Goal: Task Accomplishment & Management: Use online tool/utility

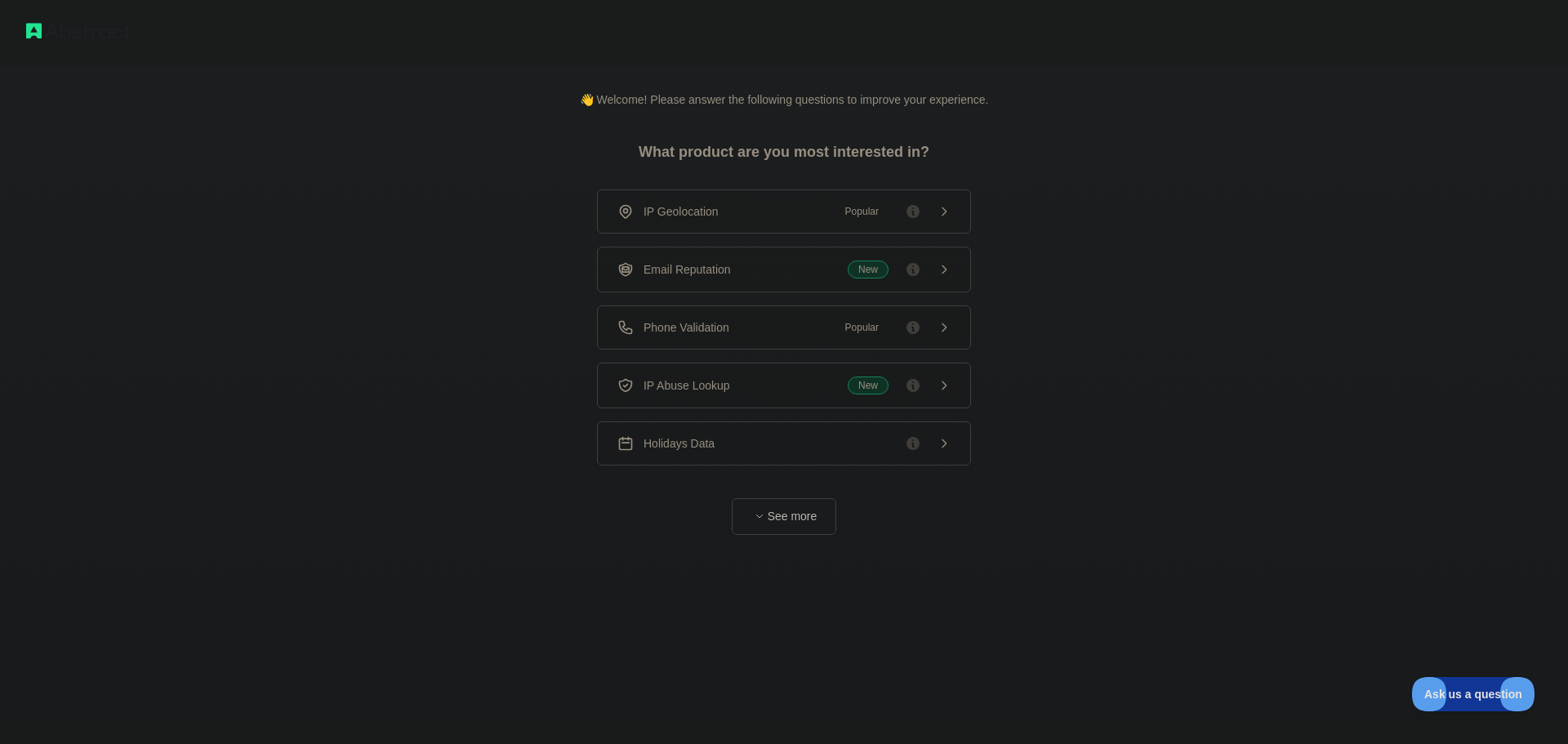
click at [815, 510] on button "See more" at bounding box center [783, 516] width 104 height 37
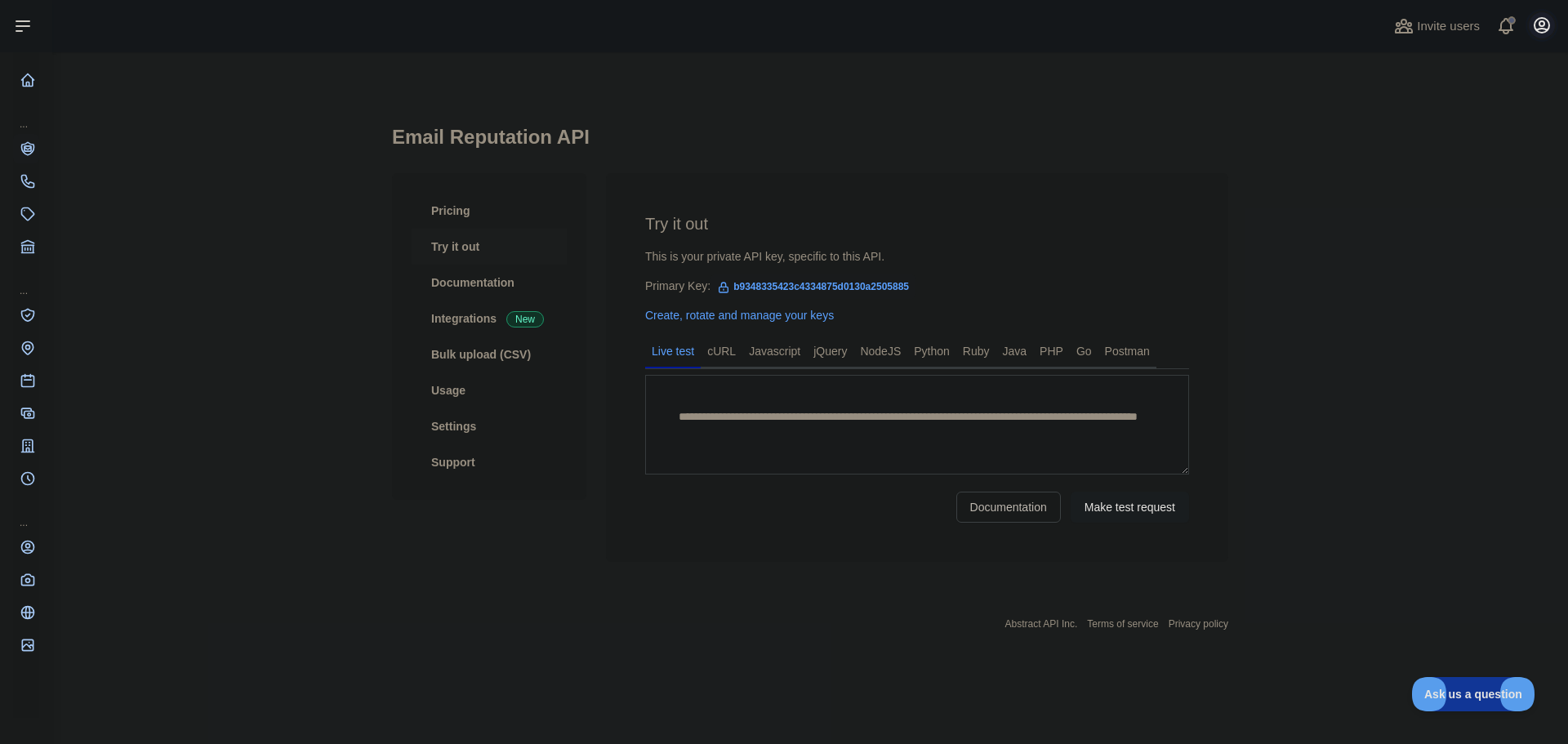
click at [1530, 28] on button "Open user menu" at bounding box center [1542, 25] width 26 height 26
click at [1549, 25] on icon "button" at bounding box center [1542, 25] width 15 height 15
click at [729, 352] on link "cURL" at bounding box center [721, 351] width 42 height 26
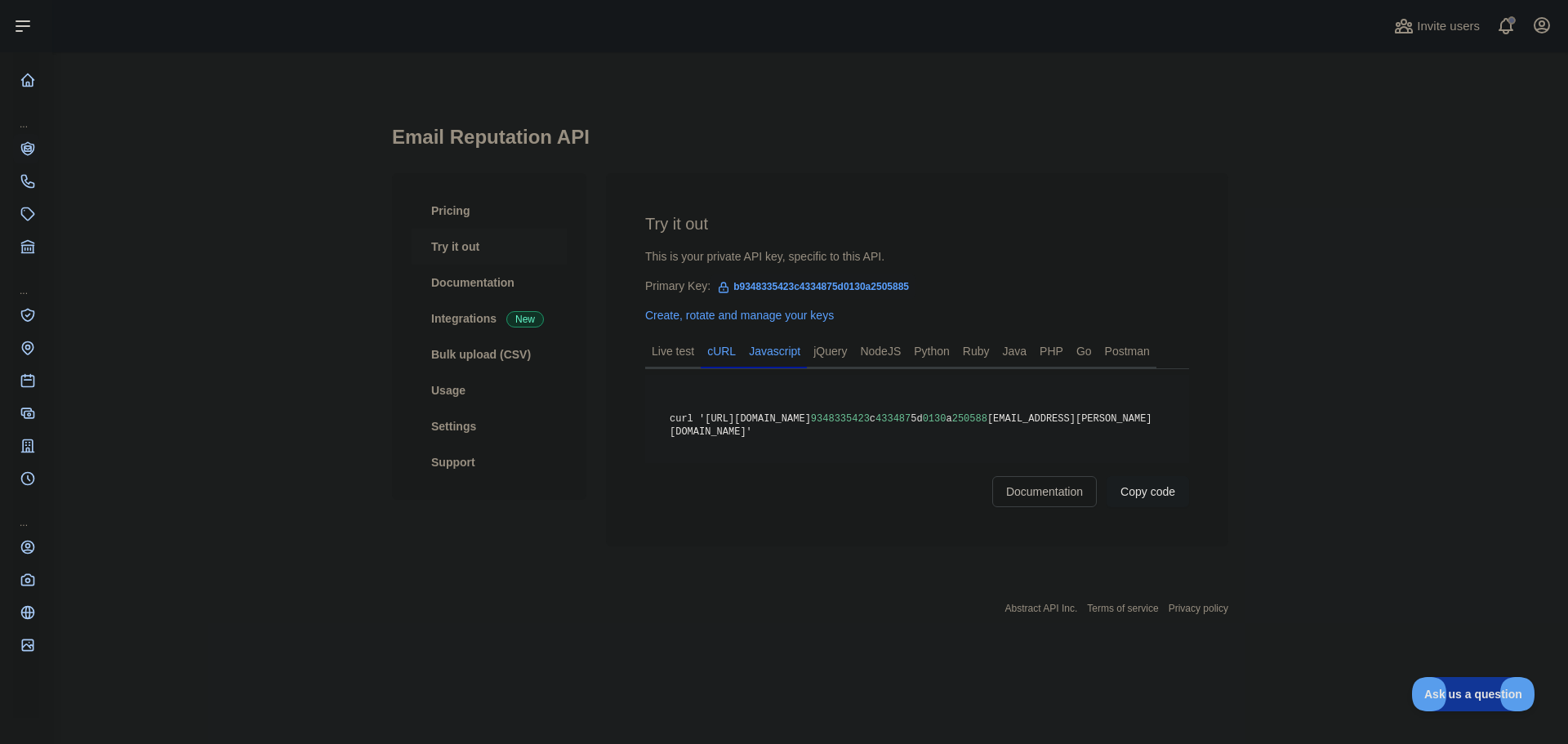
click at [764, 352] on link "Javascript" at bounding box center [774, 351] width 65 height 26
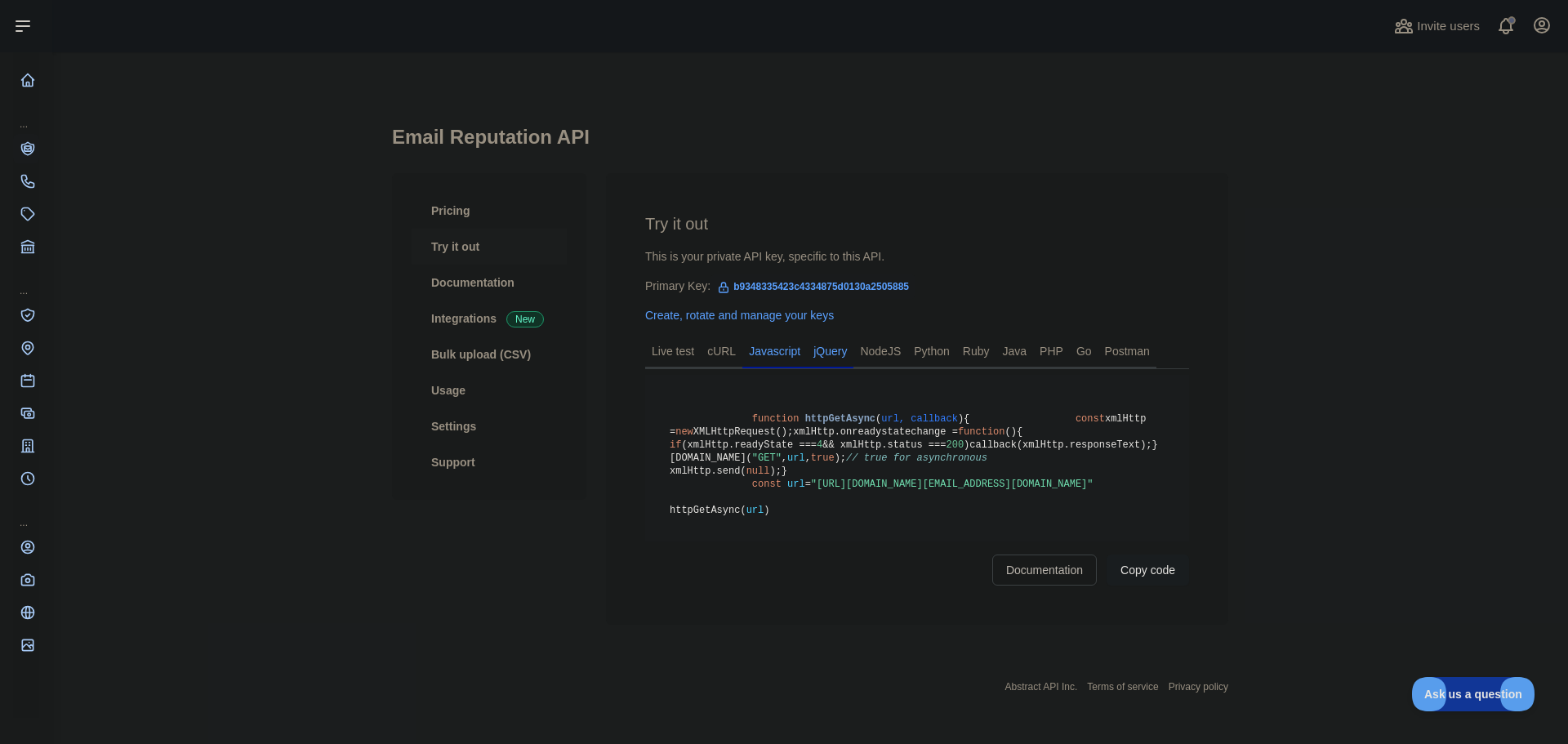
click at [833, 344] on link "jQuery" at bounding box center [830, 351] width 47 height 26
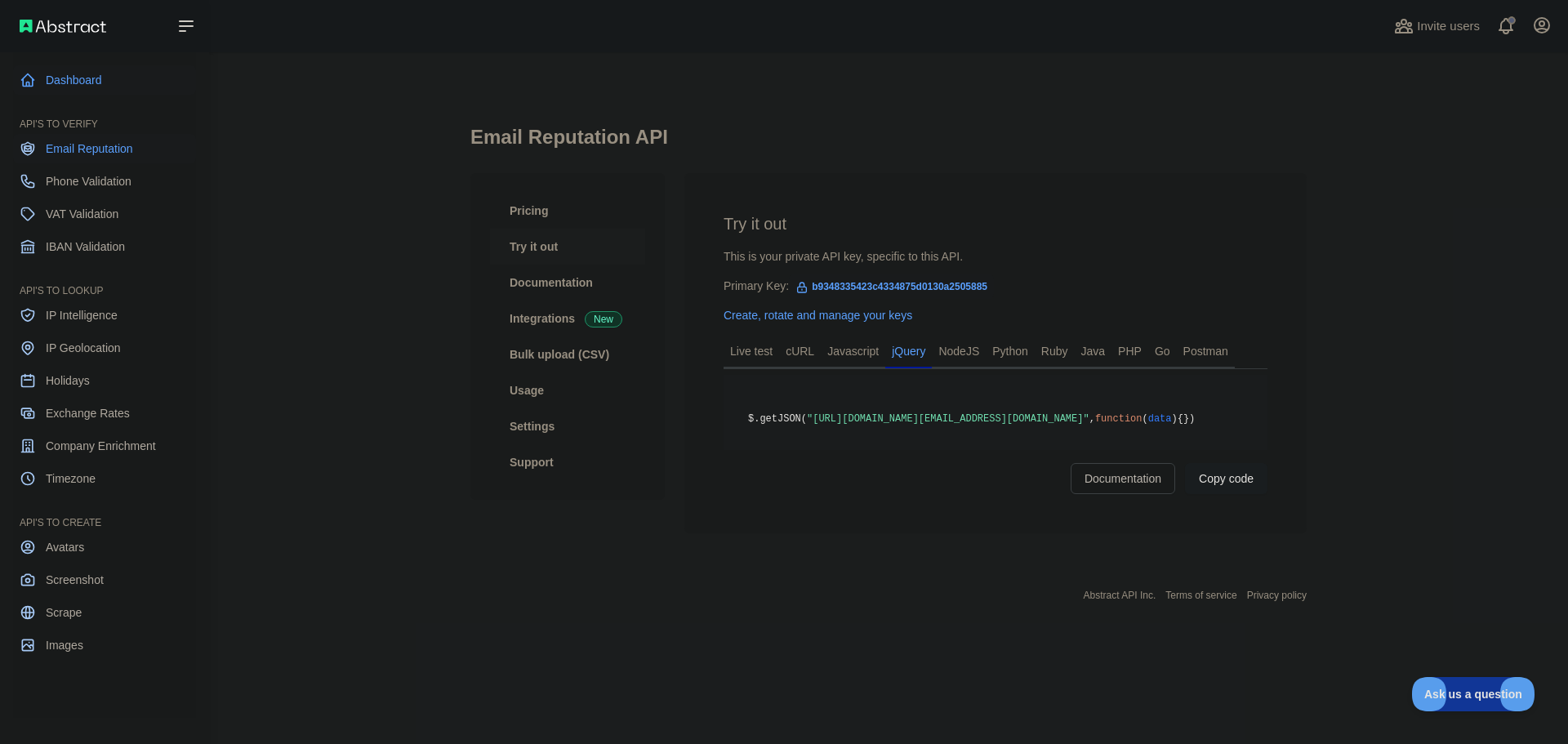
click at [111, 75] on link "Dashboard" at bounding box center [104, 80] width 183 height 30
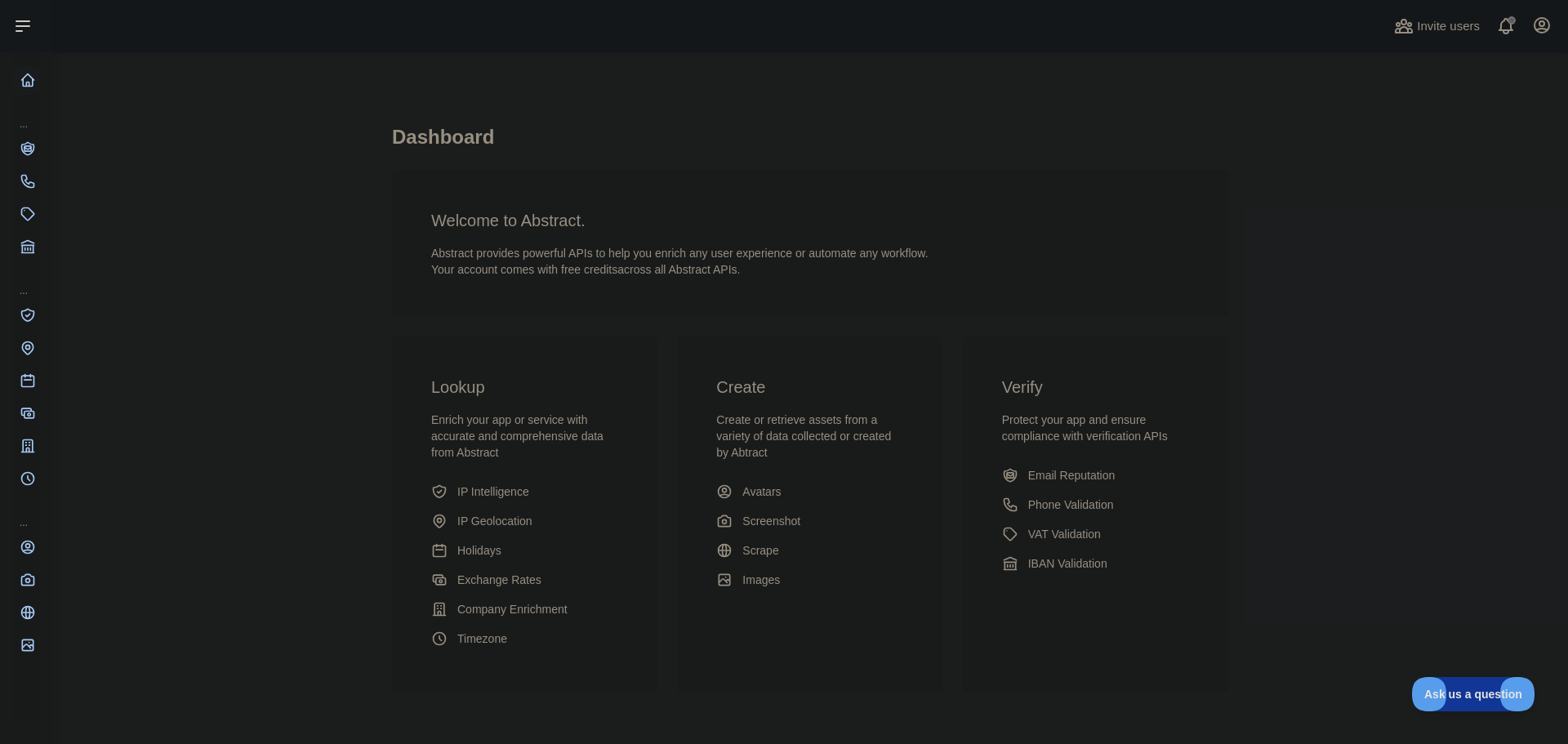
click at [292, 212] on main "Dashboard Welcome to Abstract. Abstract provides powerful APIs to help you enri…" at bounding box center [811, 398] width 1516 height 691
